Goal: Subscribe to service/newsletter

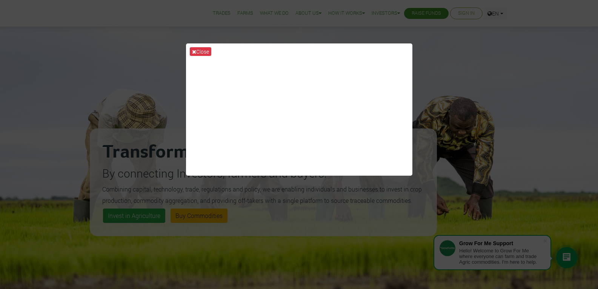
click at [440, 102] on div "Close" at bounding box center [299, 144] width 598 height 289
drag, startPoint x: 130, startPoint y: 159, endPoint x: 133, endPoint y: 162, distance: 4.5
click at [131, 160] on div "Close" at bounding box center [299, 144] width 598 height 289
click at [138, 164] on div "Close" at bounding box center [299, 144] width 598 height 289
click at [492, 161] on div "Close" at bounding box center [299, 144] width 598 height 289
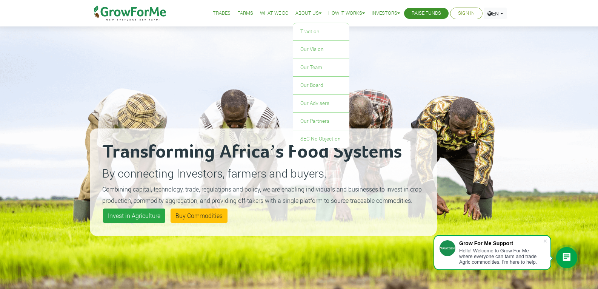
click at [310, 12] on link "About Us" at bounding box center [308, 13] width 26 height 8
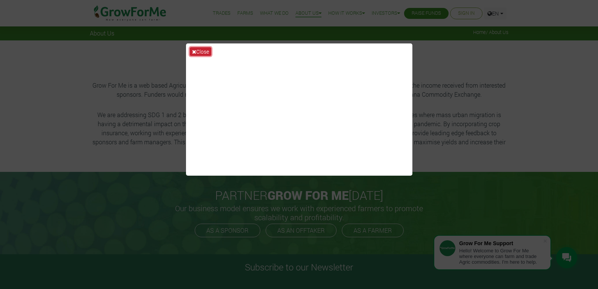
click at [204, 48] on button "Close" at bounding box center [201, 51] width 22 height 9
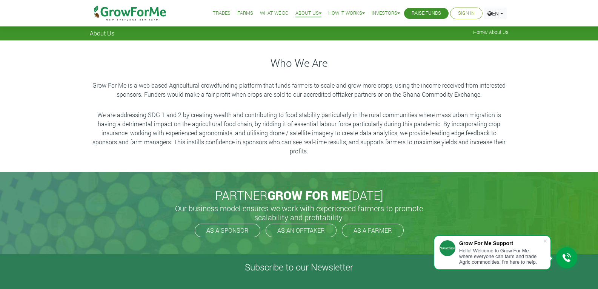
click at [267, 9] on li "What We Do" at bounding box center [274, 13] width 34 height 27
click at [269, 16] on link "What We Do" at bounding box center [274, 13] width 29 height 8
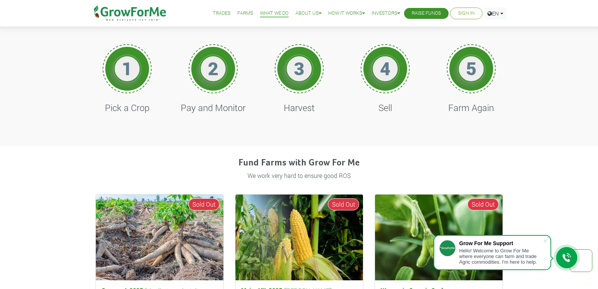
scroll to position [339, 0]
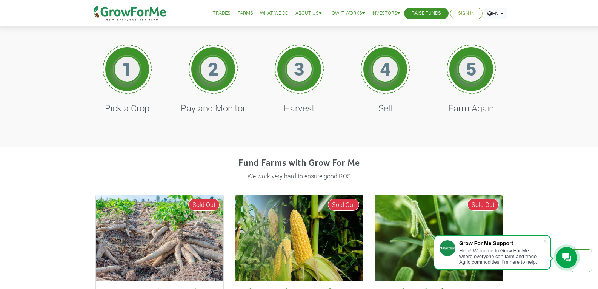
click at [206, 78] on h1 "2" at bounding box center [213, 69] width 23 height 22
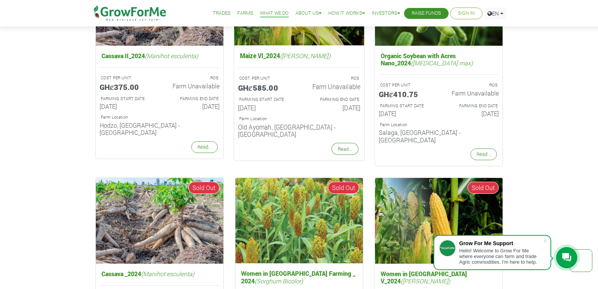
scroll to position [905, 0]
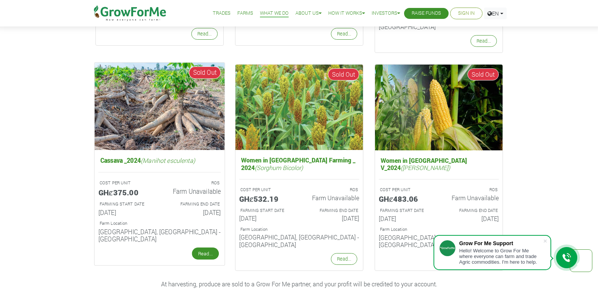
click at [207, 247] on link "Read..." at bounding box center [205, 253] width 27 height 12
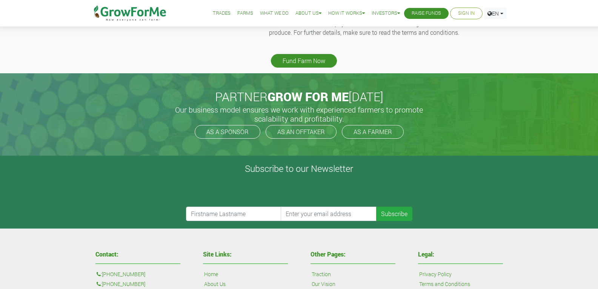
scroll to position [225, 0]
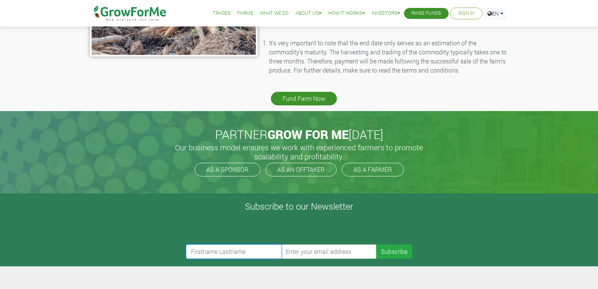
click at [244, 254] on input "text" at bounding box center [234, 251] width 96 height 14
type input "Eugene Mills"
click at [323, 254] on input "email" at bounding box center [329, 251] width 96 height 14
type input "eugeneomills@yahoo.com"
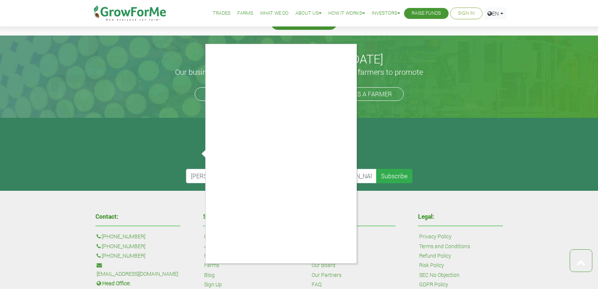
scroll to position [338, 0]
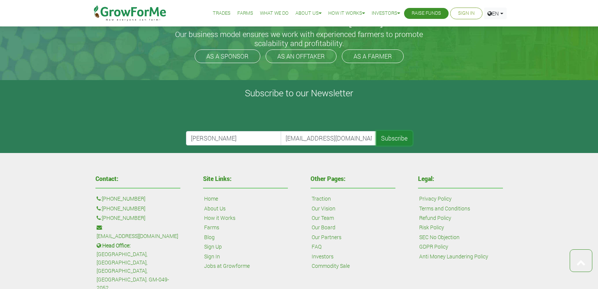
click at [392, 137] on button "Subscribe" at bounding box center [394, 138] width 36 height 14
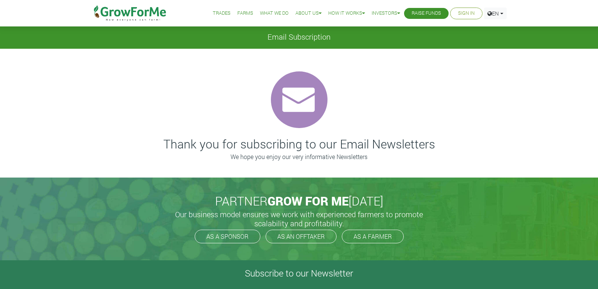
click at [137, 17] on img at bounding box center [130, 13] width 77 height 26
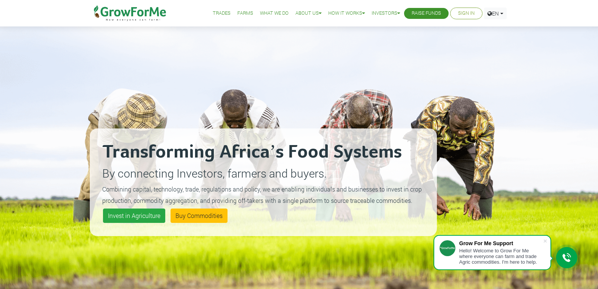
click at [216, 13] on link "Trades" at bounding box center [222, 13] width 18 height 8
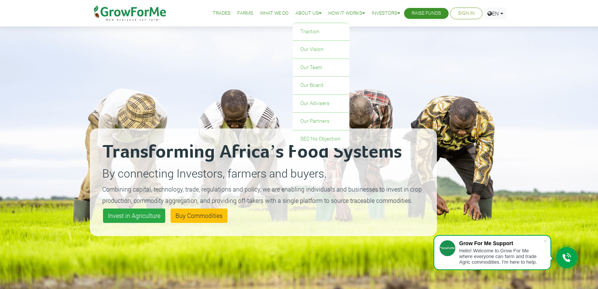
click at [295, 15] on link "About Us" at bounding box center [308, 13] width 26 height 8
click at [313, 34] on link "Traction" at bounding box center [321, 31] width 57 height 17
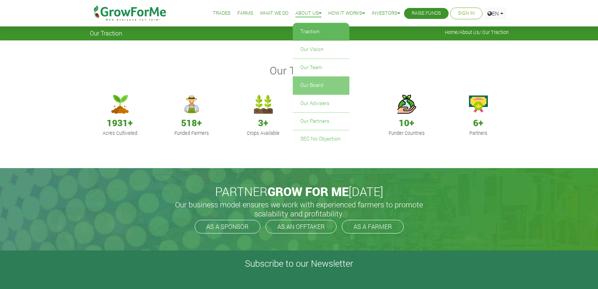
click at [319, 88] on link "Our Board" at bounding box center [321, 85] width 57 height 17
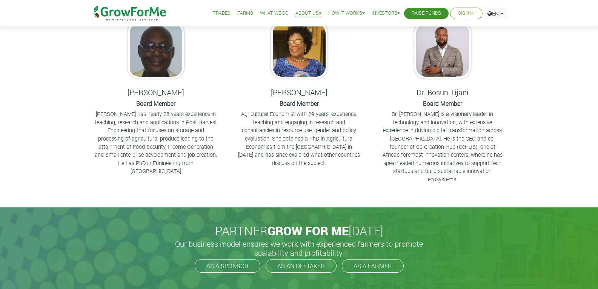
scroll to position [57, 0]
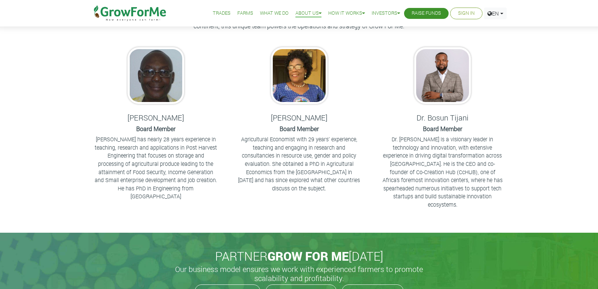
click at [461, 12] on link "Sign In" at bounding box center [466, 13] width 17 height 8
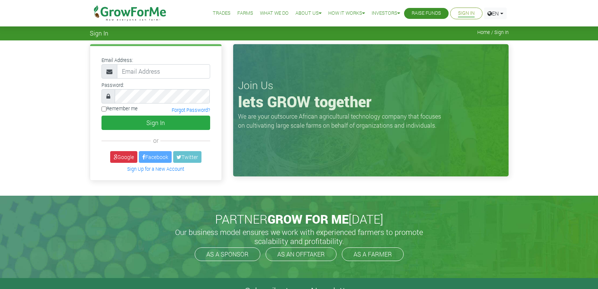
click at [216, 14] on link "Trades" at bounding box center [222, 13] width 18 height 8
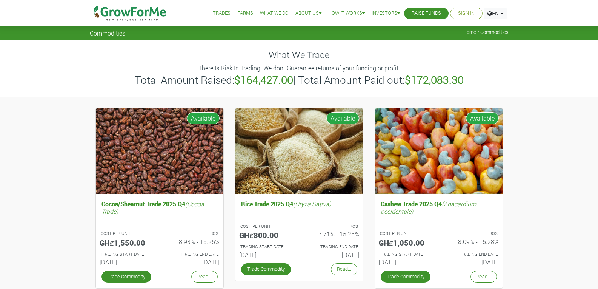
click at [239, 15] on link "Farms" at bounding box center [245, 13] width 16 height 8
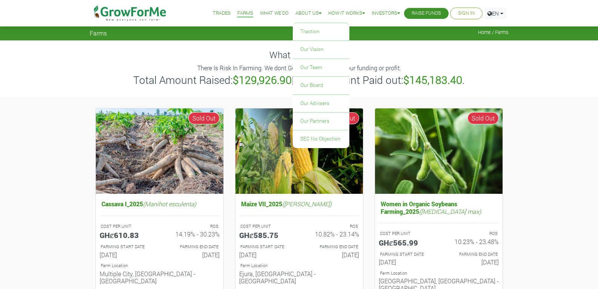
click at [310, 14] on link "About Us" at bounding box center [308, 13] width 26 height 8
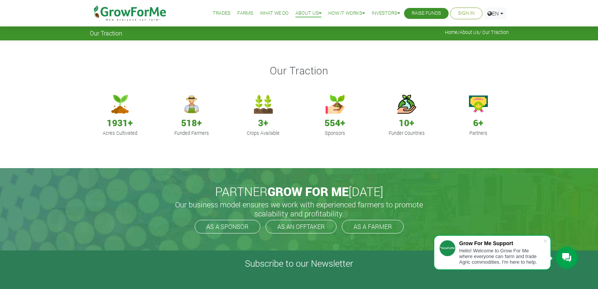
drag, startPoint x: 174, startPoint y: 11, endPoint x: 101, endPoint y: 13, distance: 73.2
click at [101, 13] on div "Trades Farms What We Do About Us Traction Our Vision Our Team Our Board Our Adv…" at bounding box center [299, 13] width 430 height 26
click at [106, 12] on img at bounding box center [130, 13] width 77 height 26
